Goal: Navigation & Orientation: Find specific page/section

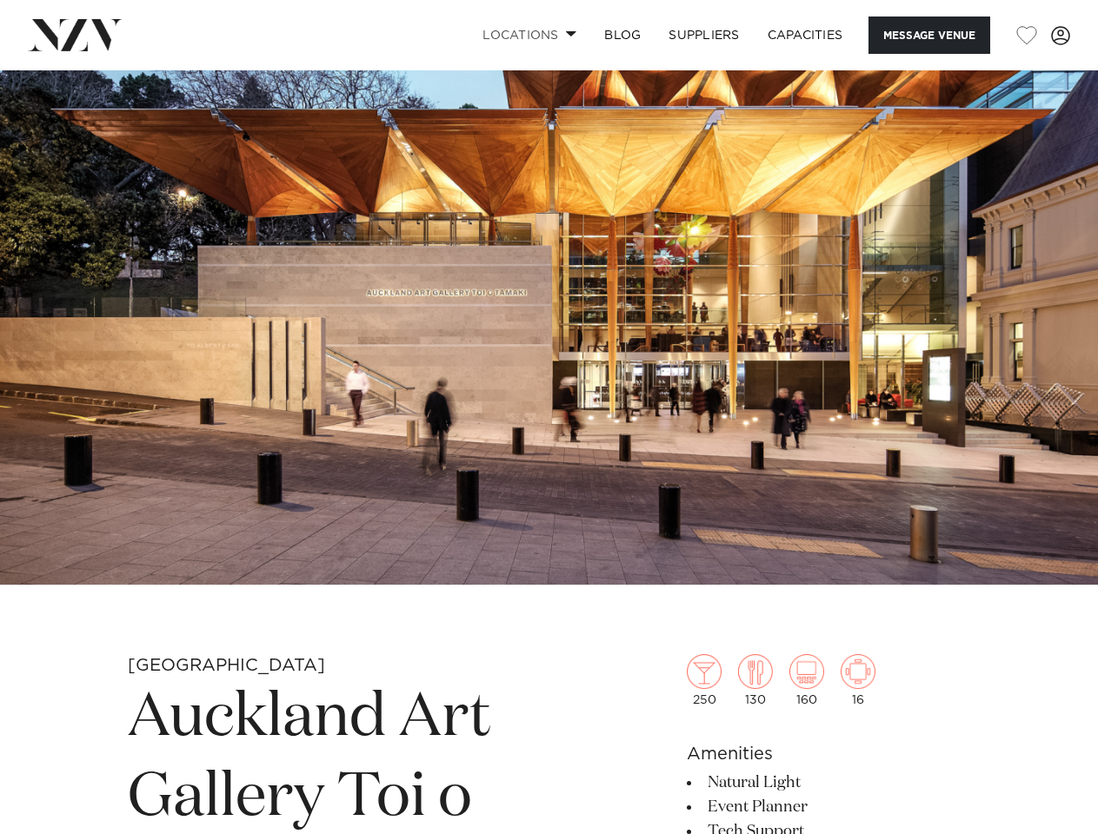
click at [526, 35] on link "Locations" at bounding box center [529, 35] width 122 height 37
